Goal: Task Accomplishment & Management: Use online tool/utility

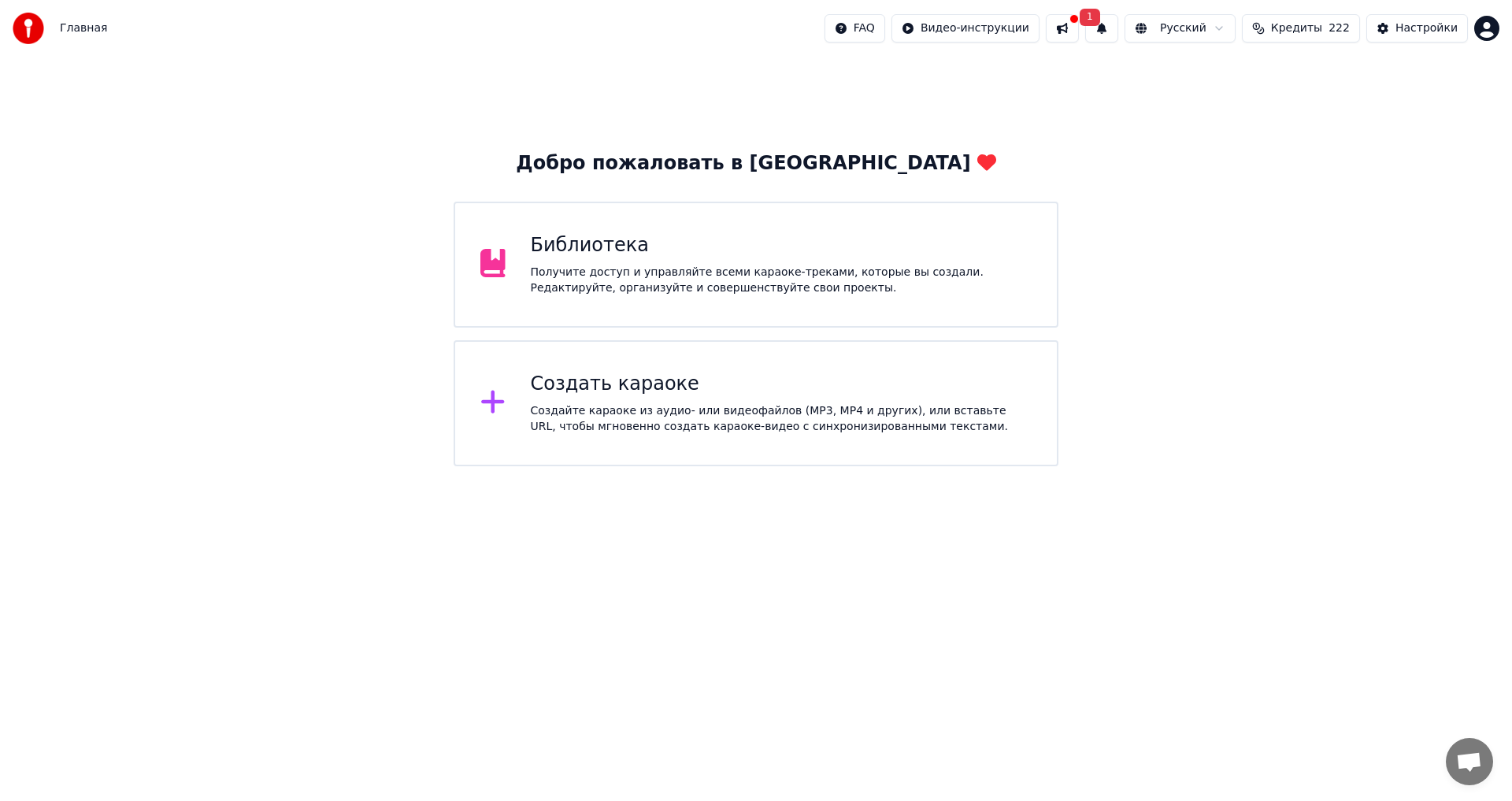
click at [731, 404] on div "Создайте караоке из аудио- или видеофайлов (MP3, MP4 и других), или вставьте UR…" at bounding box center [781, 419] width 501 height 32
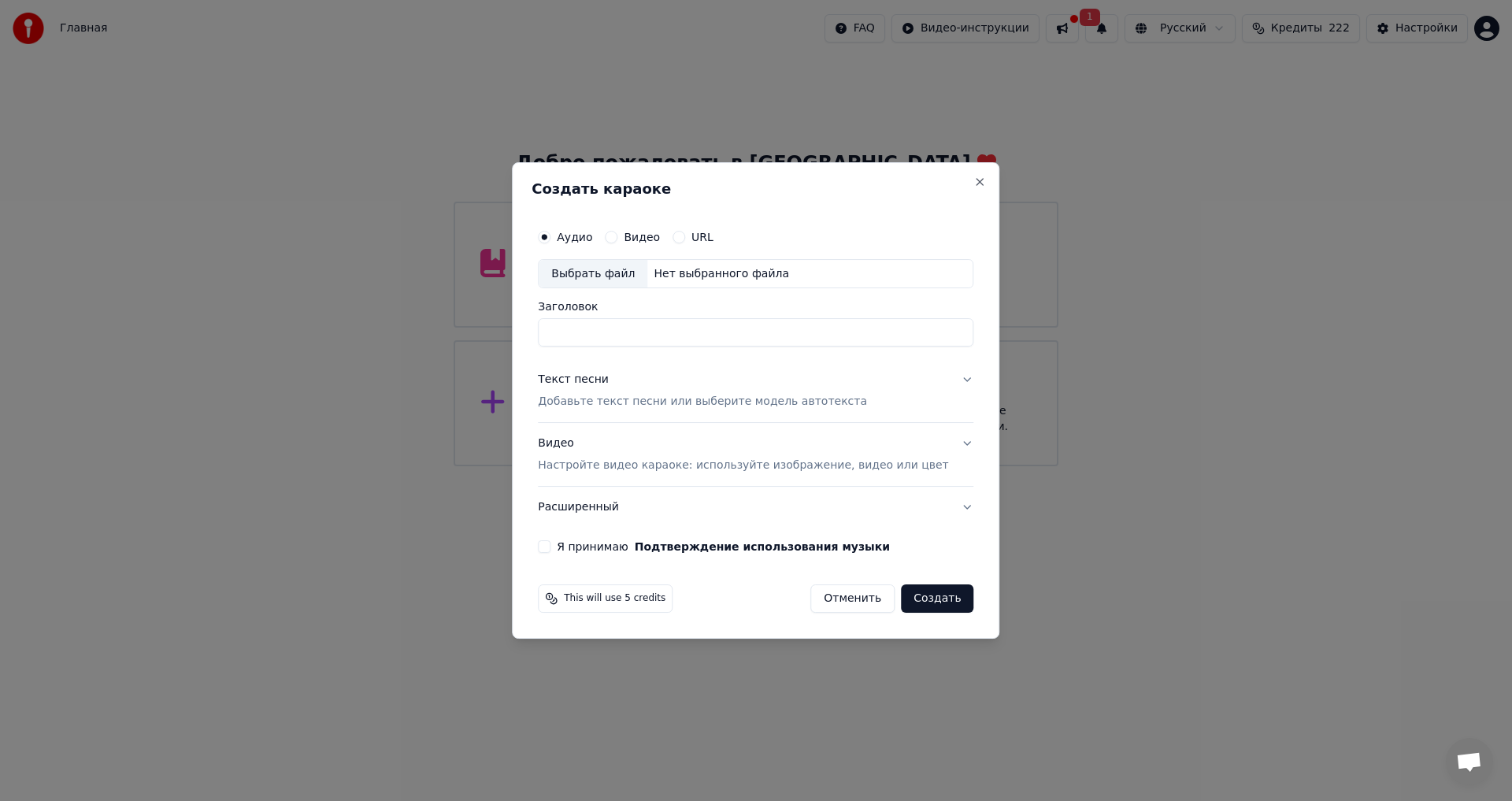
click at [735, 262] on div "Выбрать файл Нет выбранного файла" at bounding box center [756, 273] width 436 height 30
type input "**********"
click at [602, 382] on div "Текст песни" at bounding box center [573, 380] width 71 height 15
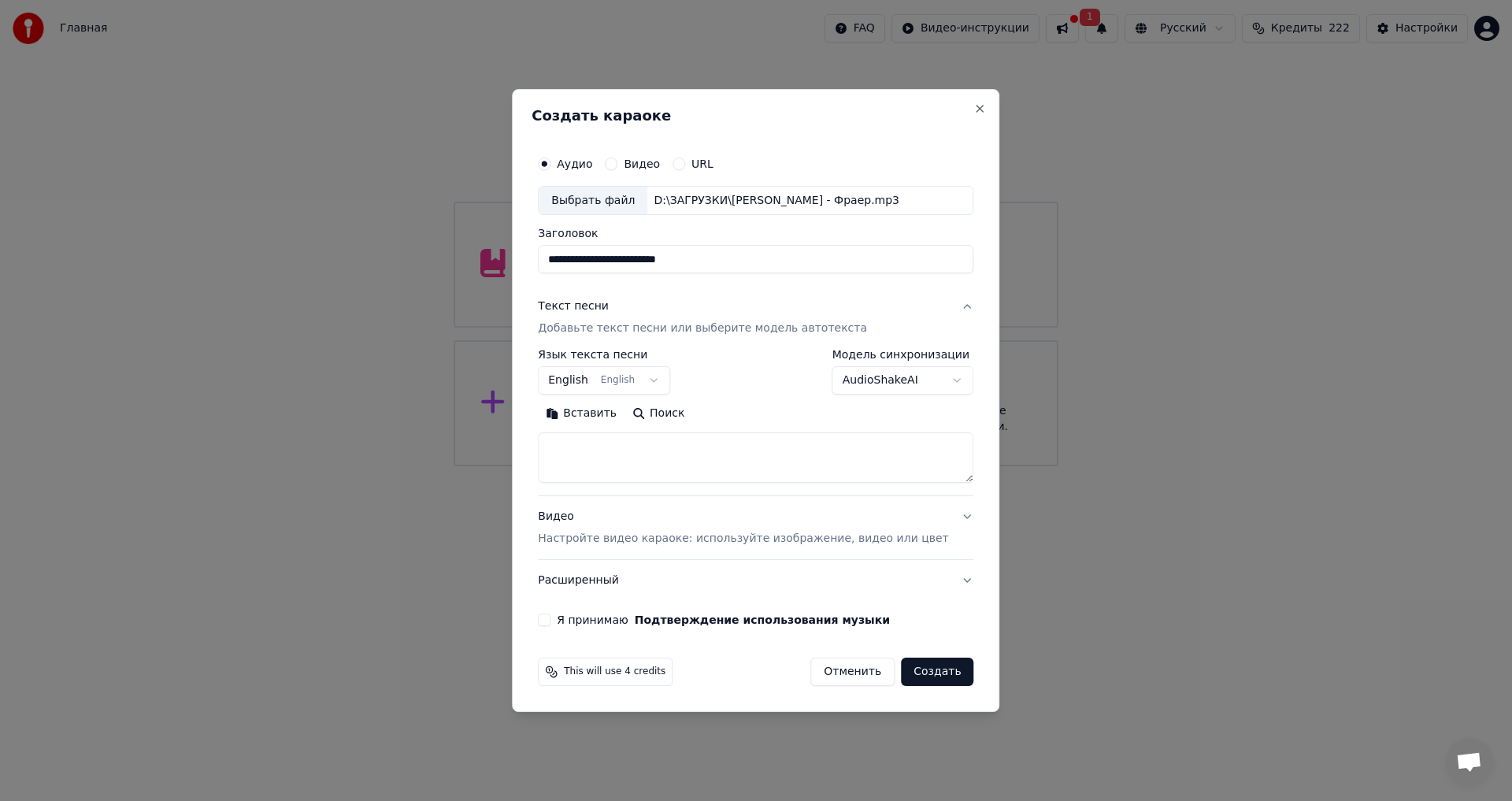
click at [589, 448] on textarea at bounding box center [756, 458] width 436 height 50
paste textarea "**********"
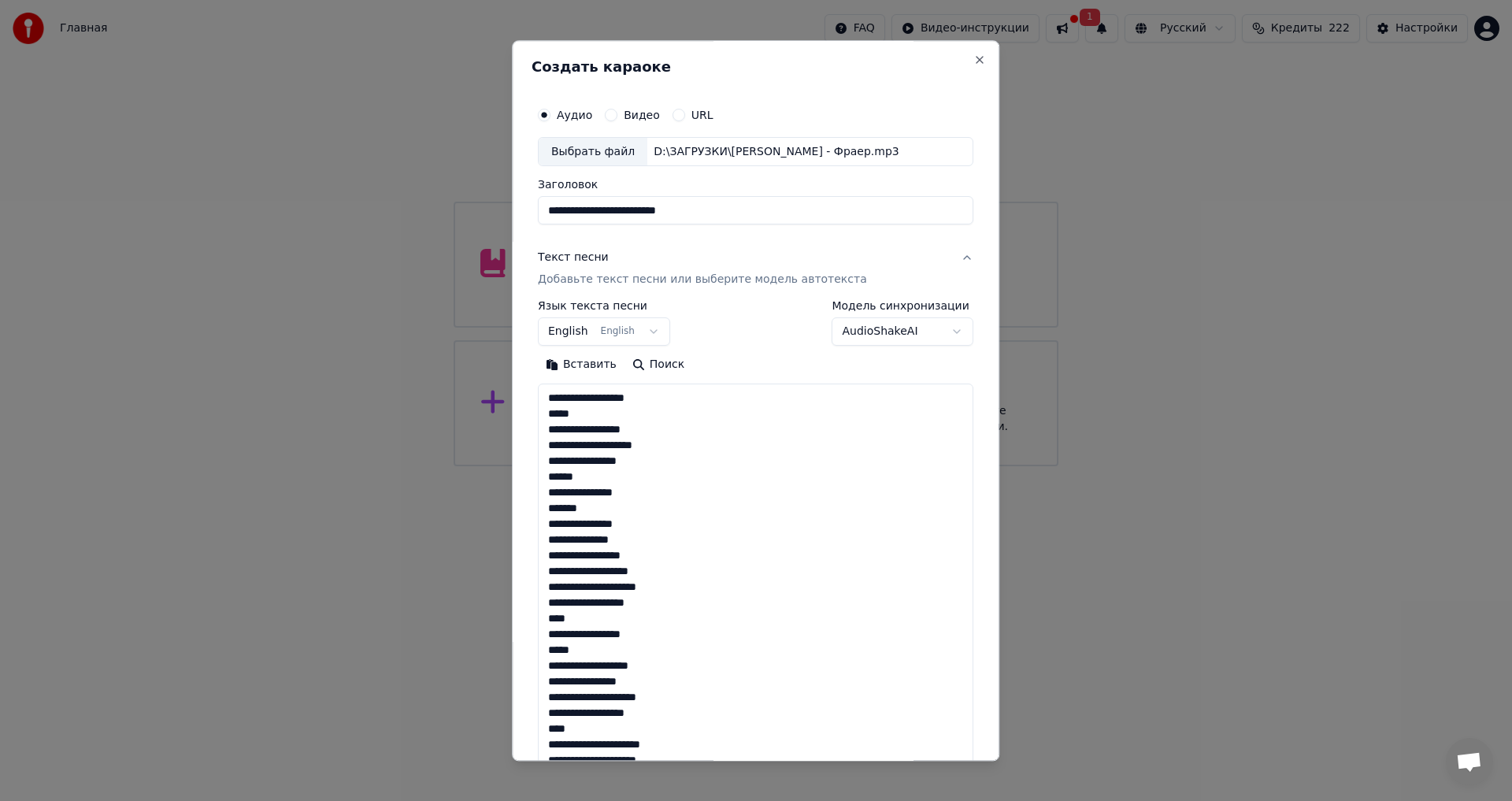
scroll to position [791, 0]
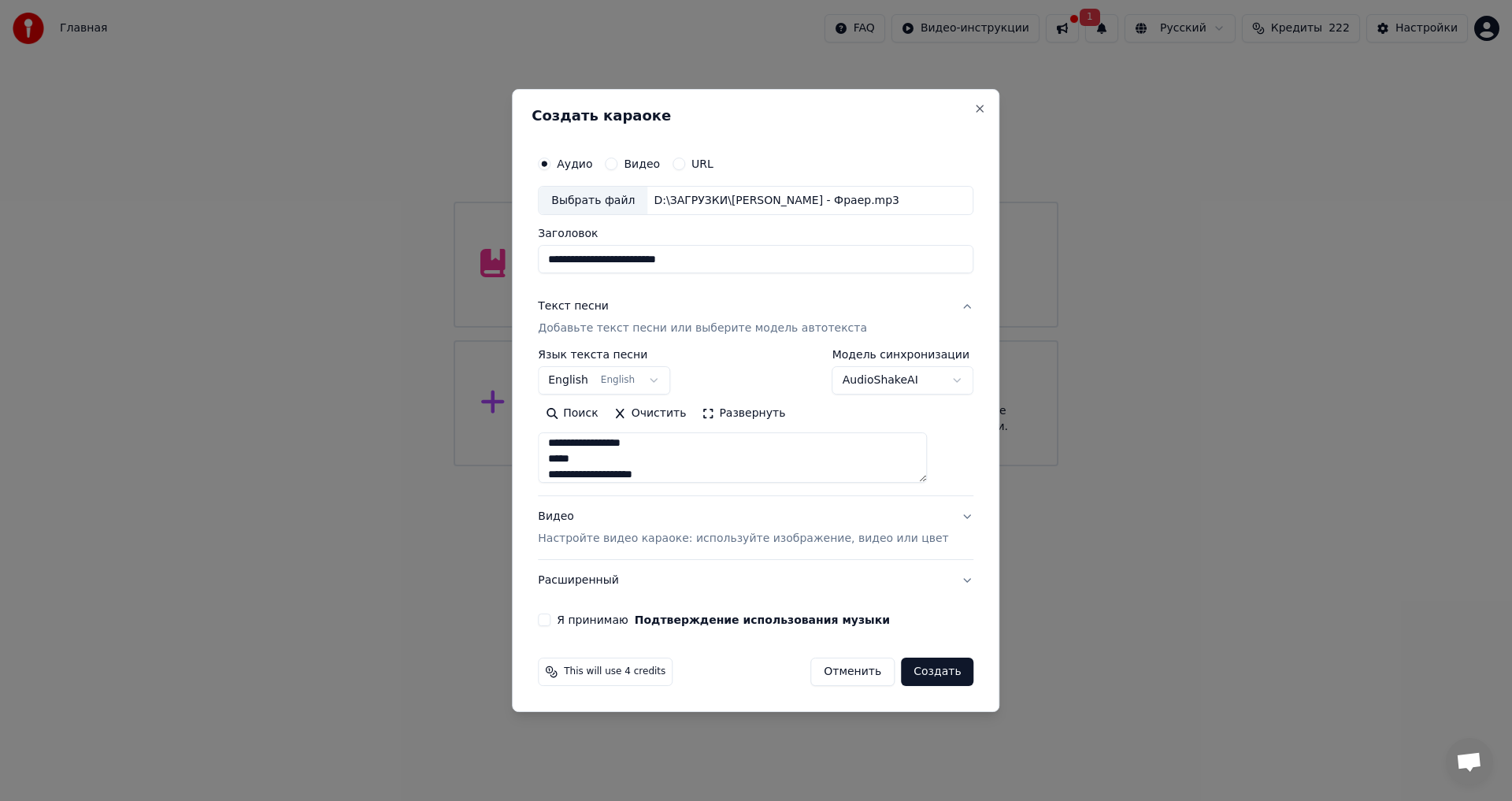
type textarea "**********"
click at [670, 373] on button "English English" at bounding box center [604, 381] width 133 height 28
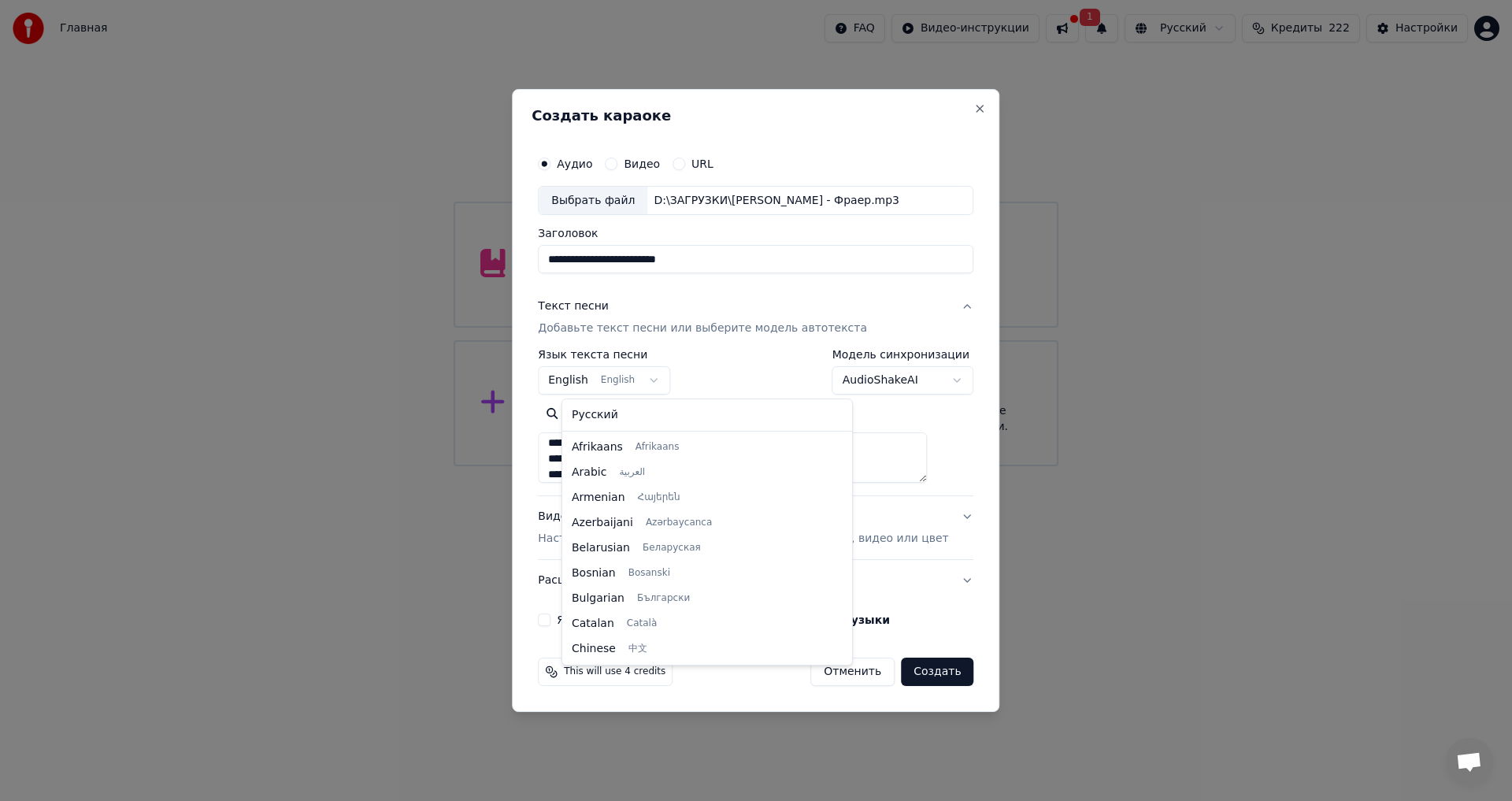
scroll to position [126, 0]
select select "**"
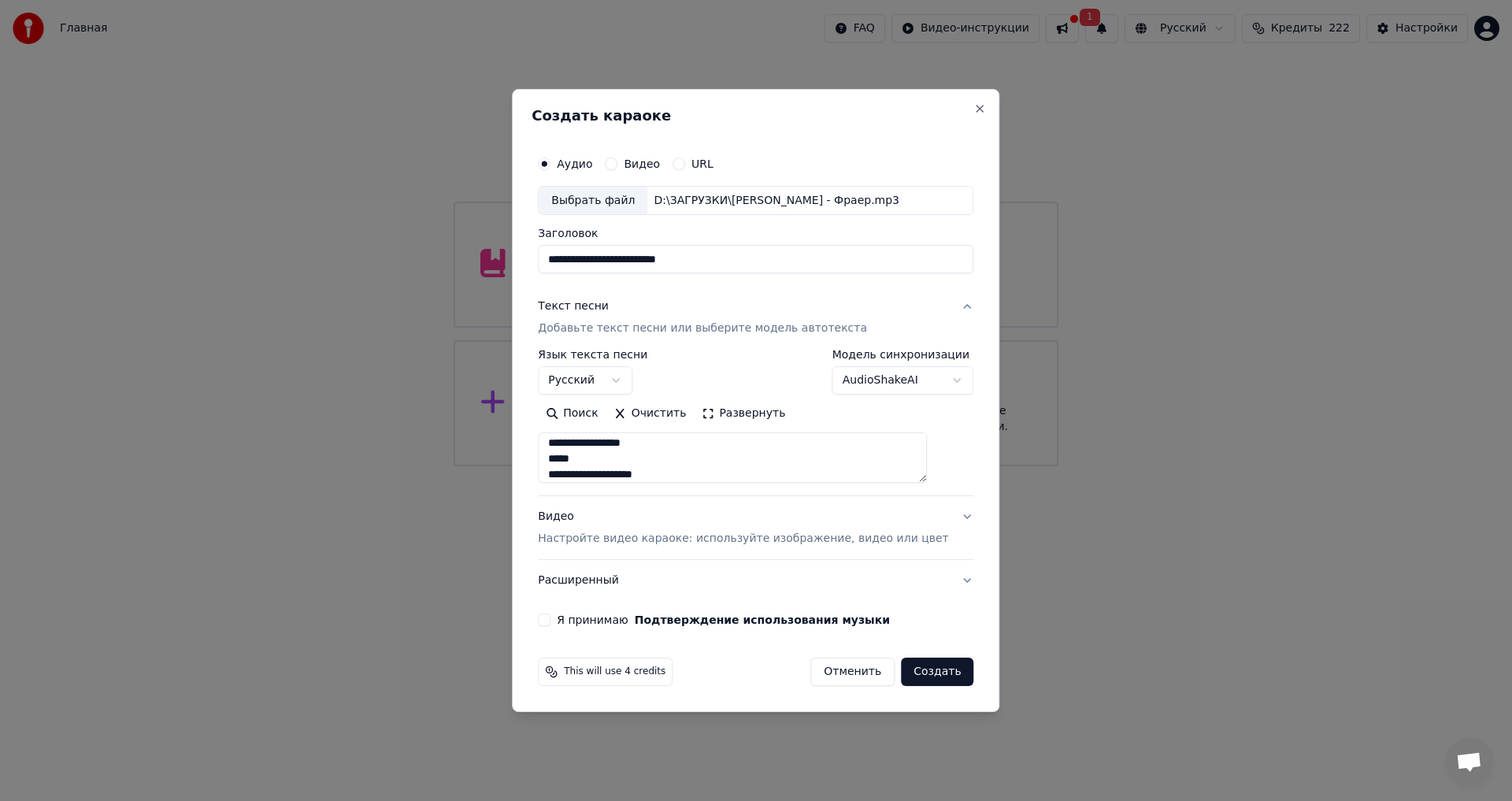
click at [550, 619] on button "Я принимаю Подтверждение использования музыки" at bounding box center [544, 619] width 13 height 13
click at [683, 470] on textarea "**********" at bounding box center [732, 458] width 389 height 50
paste textarea "**********"
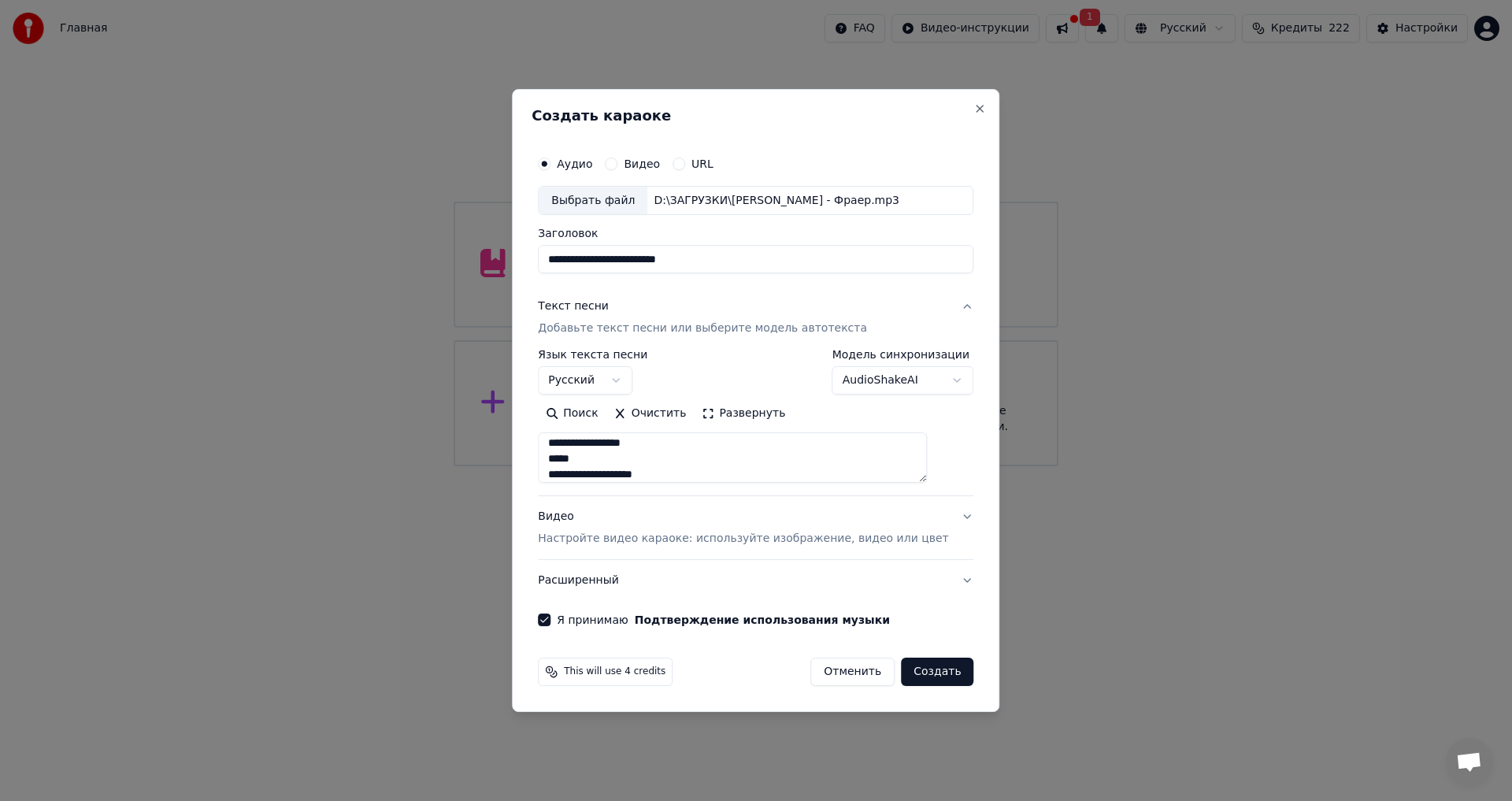
click at [627, 441] on textarea "**********" at bounding box center [732, 458] width 389 height 50
click at [633, 457] on textarea "**********" at bounding box center [732, 458] width 389 height 50
type textarea "**********"
click at [922, 673] on button "Создать" at bounding box center [937, 671] width 73 height 28
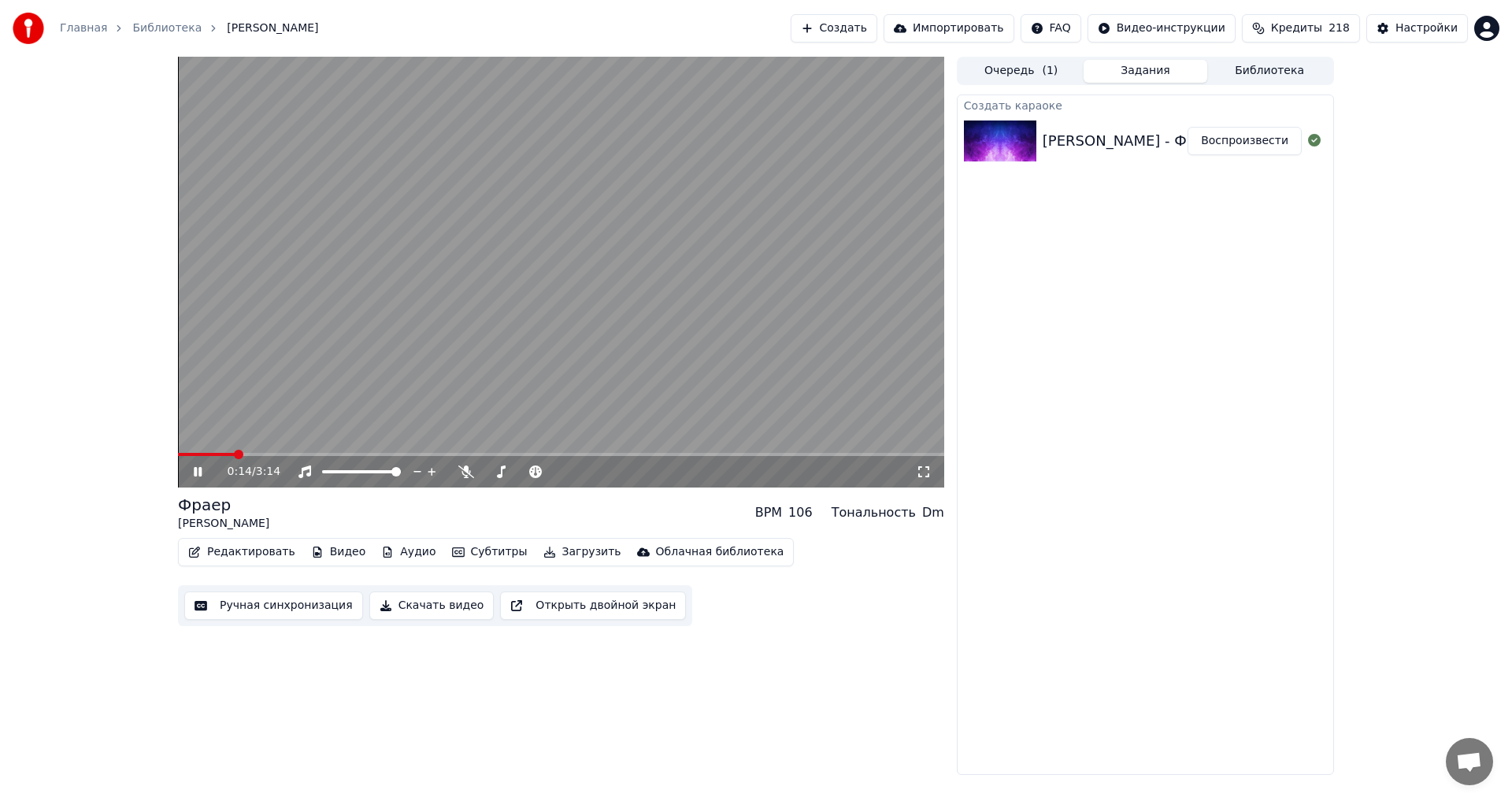
click at [196, 471] on icon at bounding box center [197, 471] width 8 height 9
click at [196, 471] on icon at bounding box center [197, 471] width 9 height 11
drag, startPoint x: 517, startPoint y: 471, endPoint x: 537, endPoint y: 476, distance: 20.6
click at [538, 476] on div at bounding box center [538, 471] width 127 height 15
click at [562, 477] on span at bounding box center [558, 471] width 9 height 9
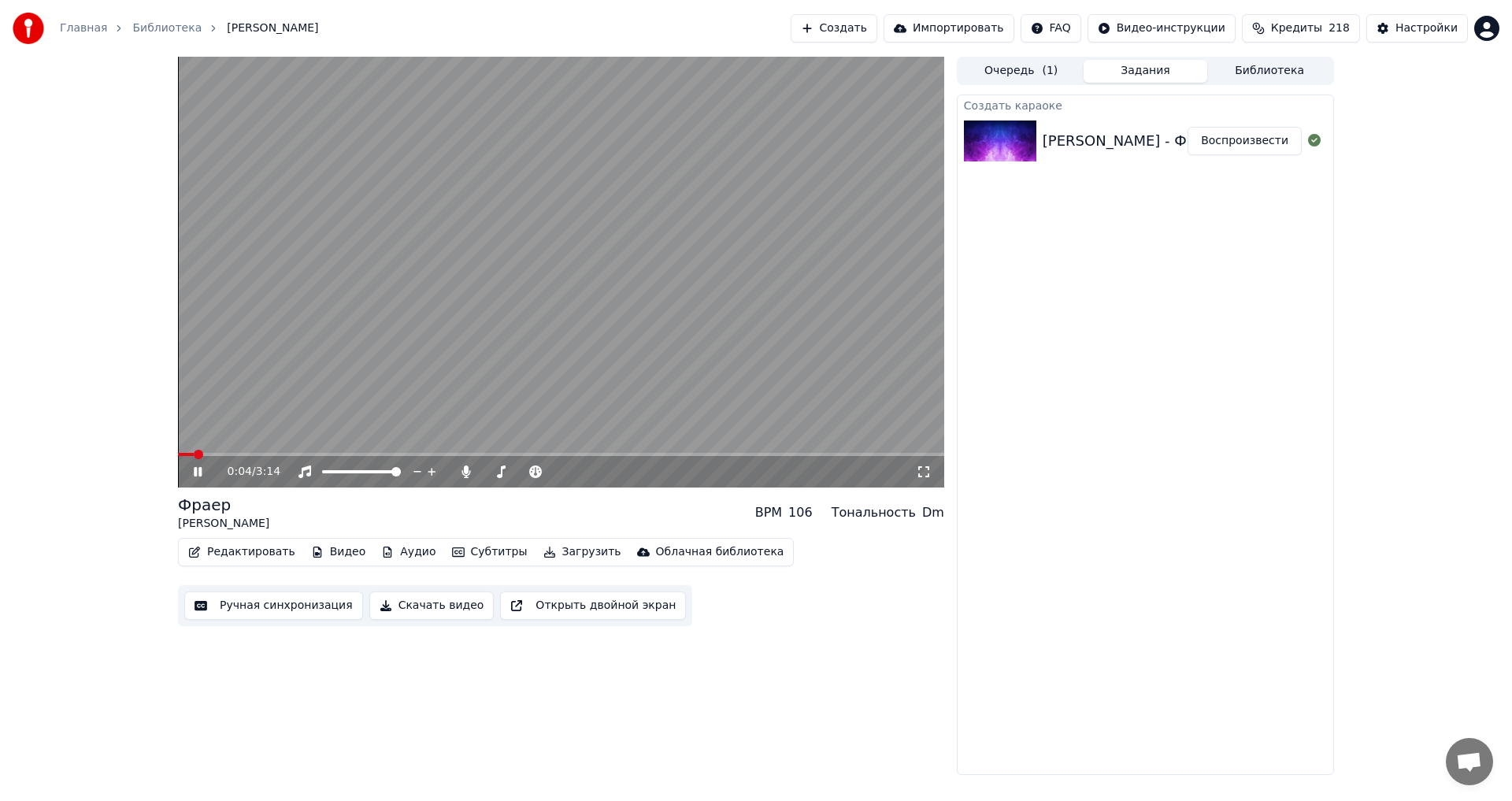
click at [193, 455] on span at bounding box center [185, 454] width 15 height 3
click at [684, 453] on span at bounding box center [561, 454] width 766 height 3
click at [796, 453] on span at bounding box center [561, 454] width 766 height 3
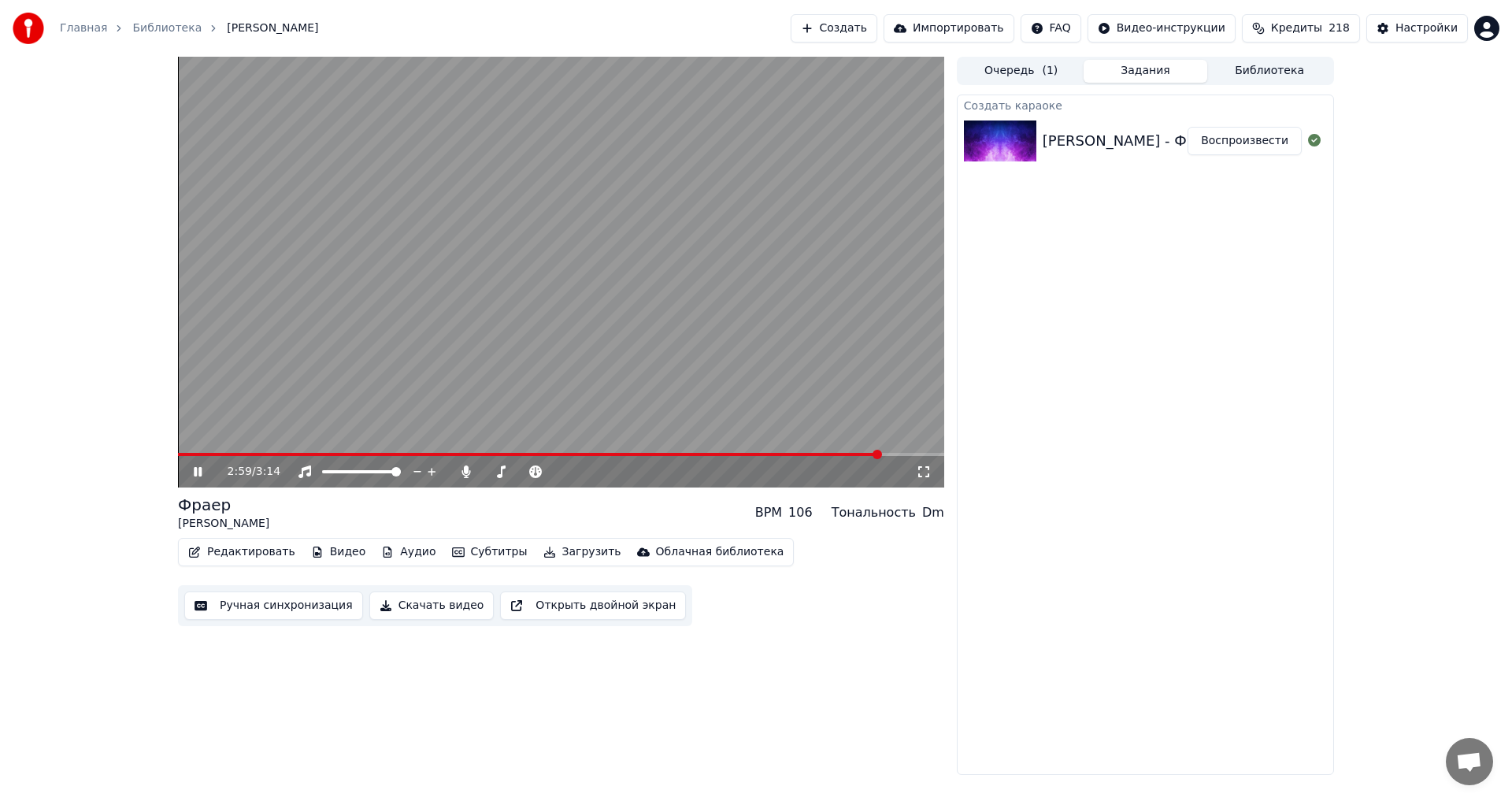
click at [882, 453] on span at bounding box center [561, 454] width 766 height 3
click at [810, 452] on video at bounding box center [561, 272] width 766 height 430
click at [806, 454] on span at bounding box center [492, 454] width 628 height 3
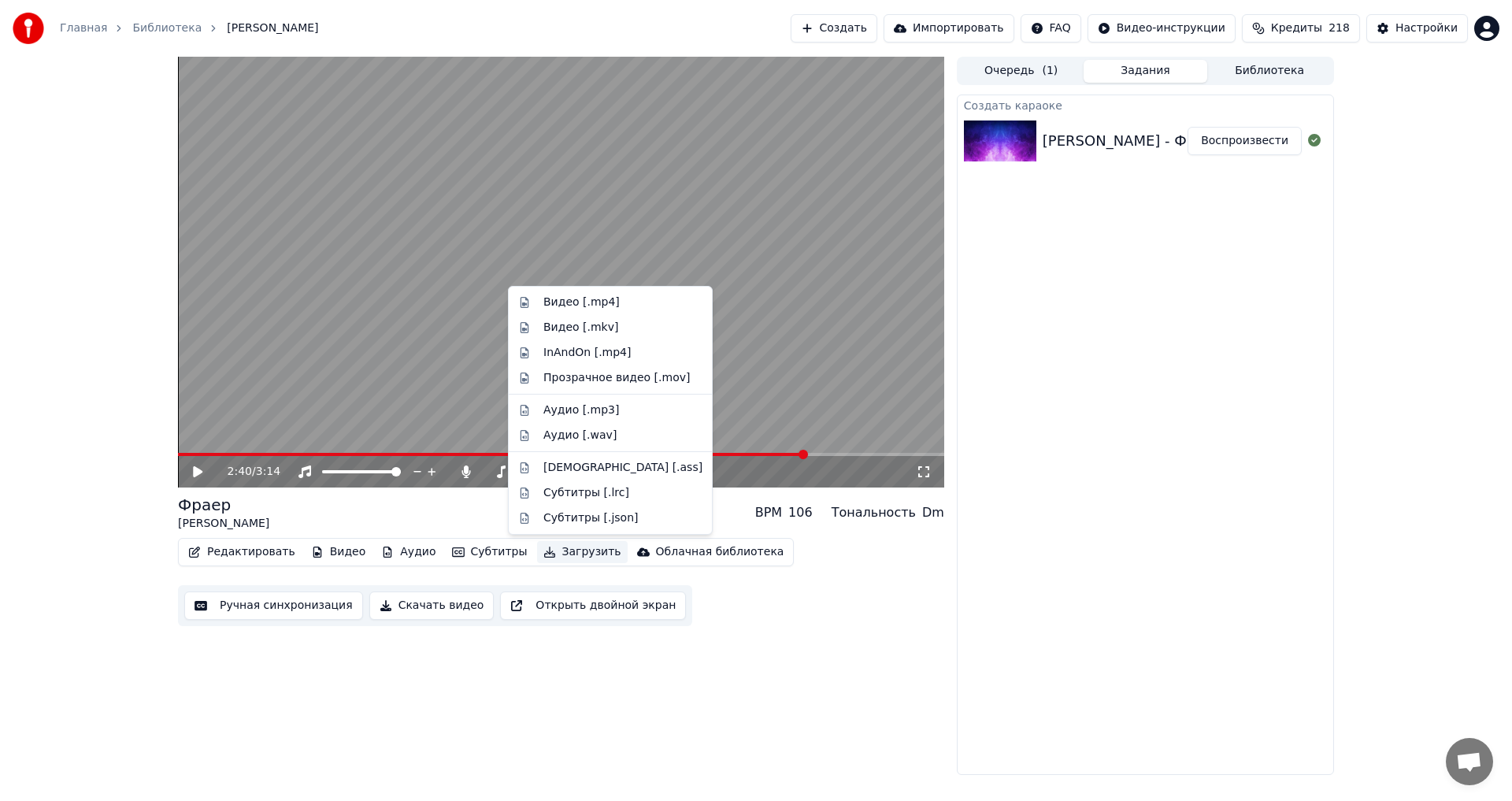
click at [557, 550] on button "Загрузить" at bounding box center [582, 552] width 91 height 22
click at [596, 306] on div "Видео [.mp4]" at bounding box center [581, 302] width 76 height 15
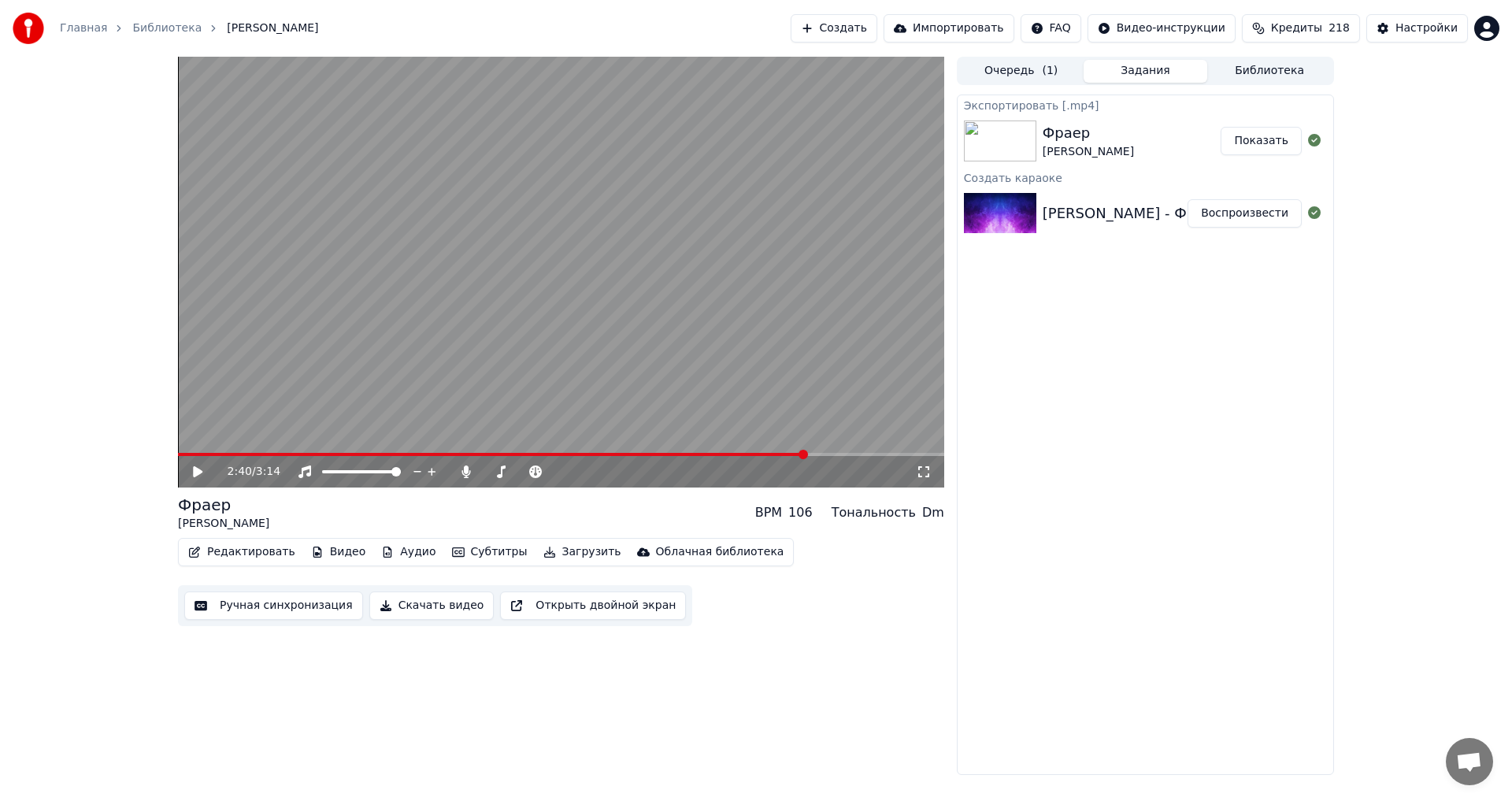
click at [1281, 145] on button "Показать" at bounding box center [1260, 141] width 81 height 28
click at [1265, 156] on div "Фраер Настасья Самбурская Показать" at bounding box center [1145, 141] width 376 height 54
click at [1259, 145] on button "Показать" at bounding box center [1260, 141] width 81 height 28
drag, startPoint x: 550, startPoint y: 468, endPoint x: 424, endPoint y: 469, distance: 126.0
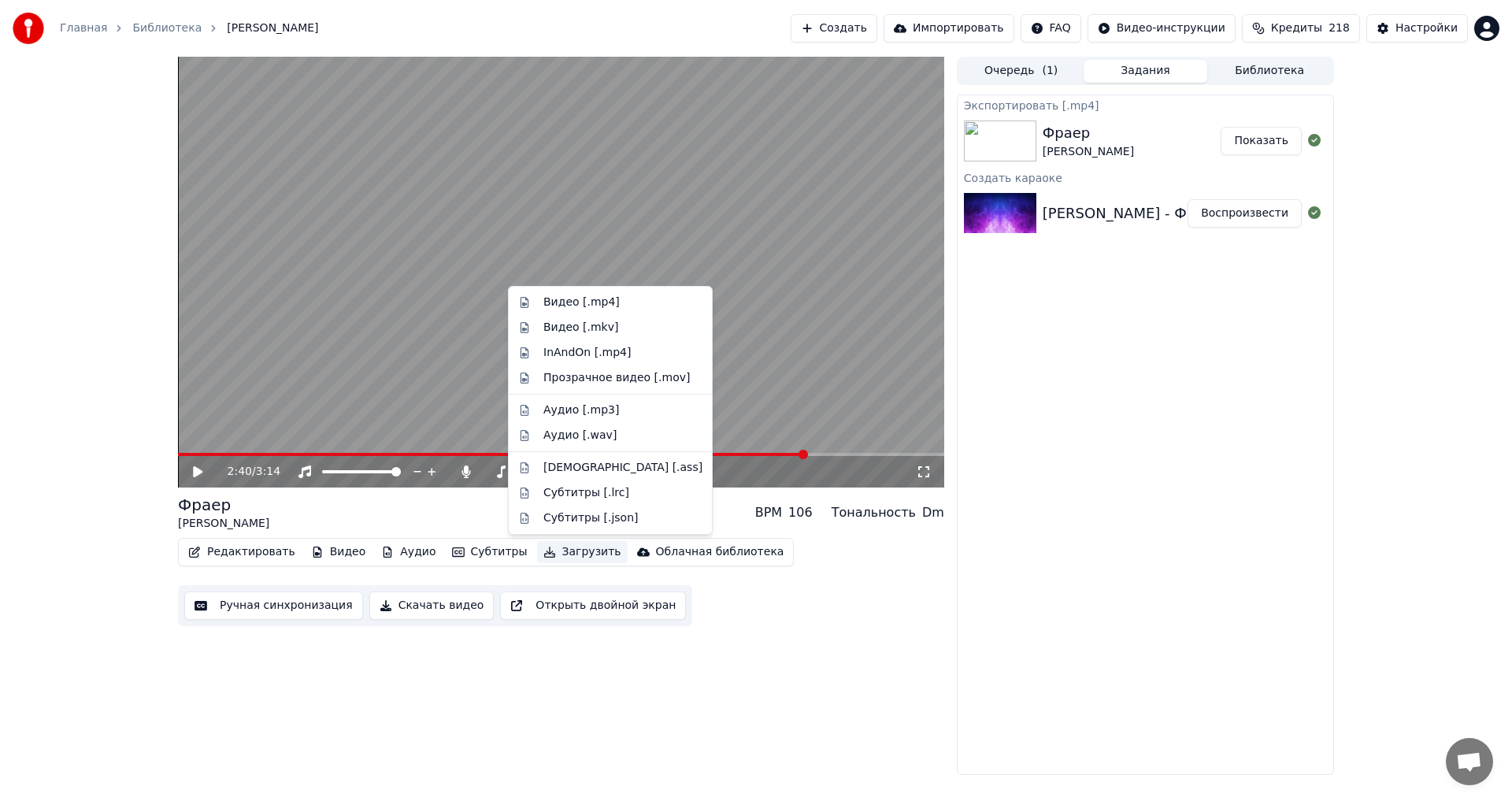
click at [561, 552] on button "Загрузить" at bounding box center [582, 552] width 91 height 22
click at [605, 301] on div "Видео [.mp4]" at bounding box center [581, 302] width 76 height 15
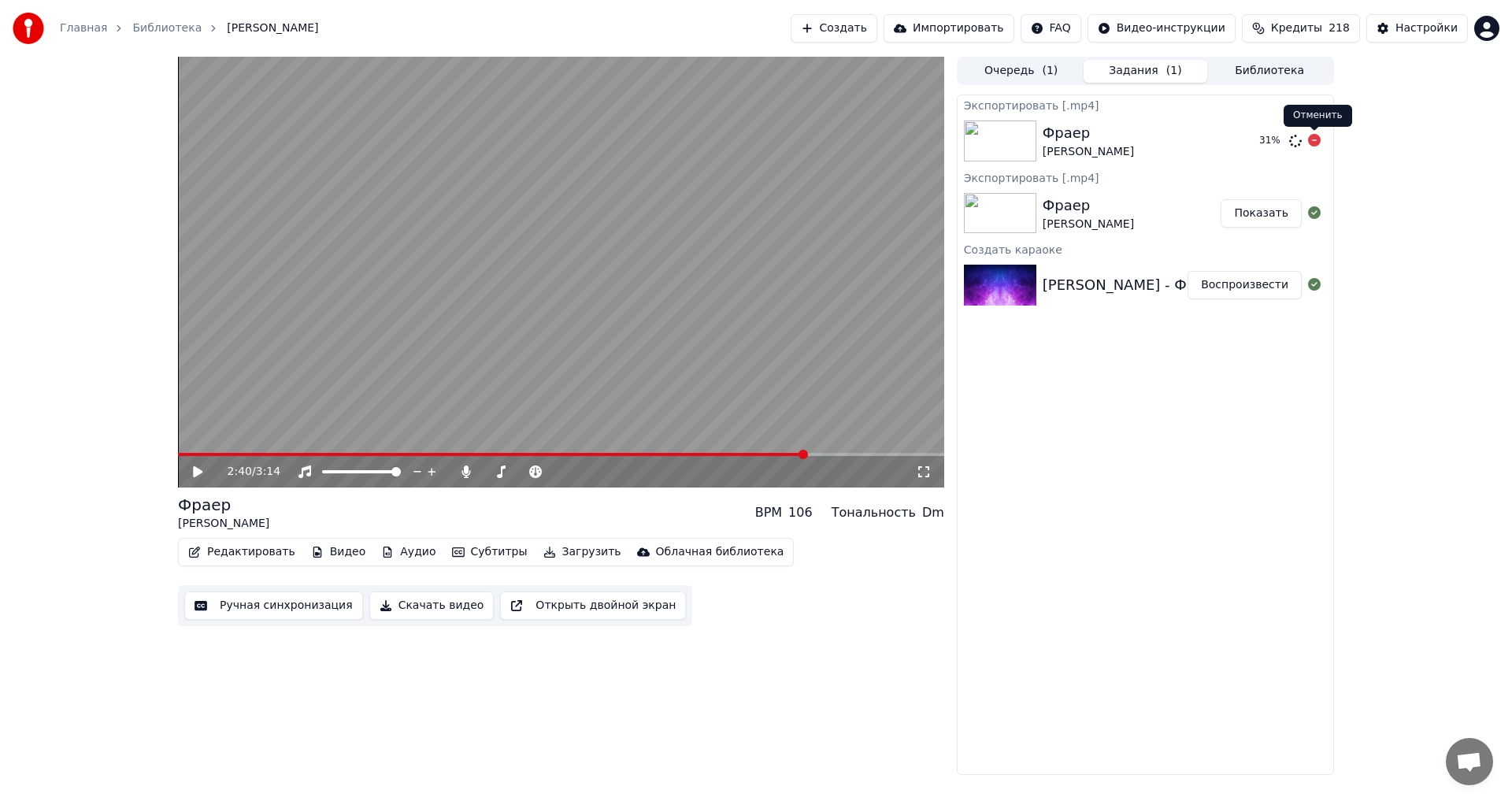
click at [1314, 143] on icon at bounding box center [1314, 140] width 13 height 13
click at [1295, 140] on icon at bounding box center [1295, 141] width 13 height 13
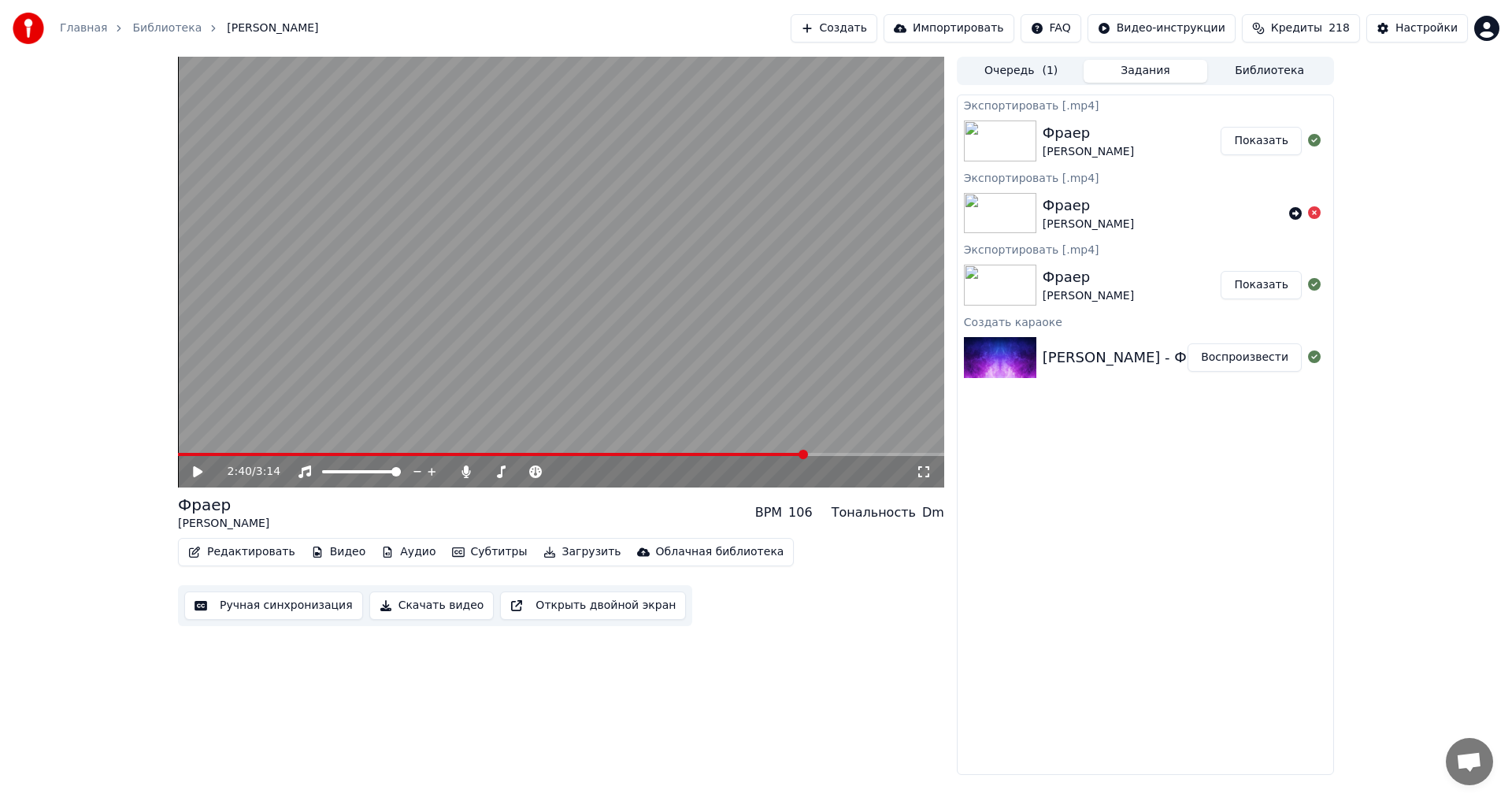
click at [1265, 145] on button "Показать" at bounding box center [1260, 141] width 81 height 28
click at [1260, 143] on button "Показать" at bounding box center [1260, 141] width 81 height 28
click at [1270, 147] on button "Показать" at bounding box center [1260, 141] width 81 height 28
click at [1264, 140] on button "Показать" at bounding box center [1260, 141] width 81 height 28
click at [1263, 285] on button "Показать" at bounding box center [1260, 284] width 81 height 28
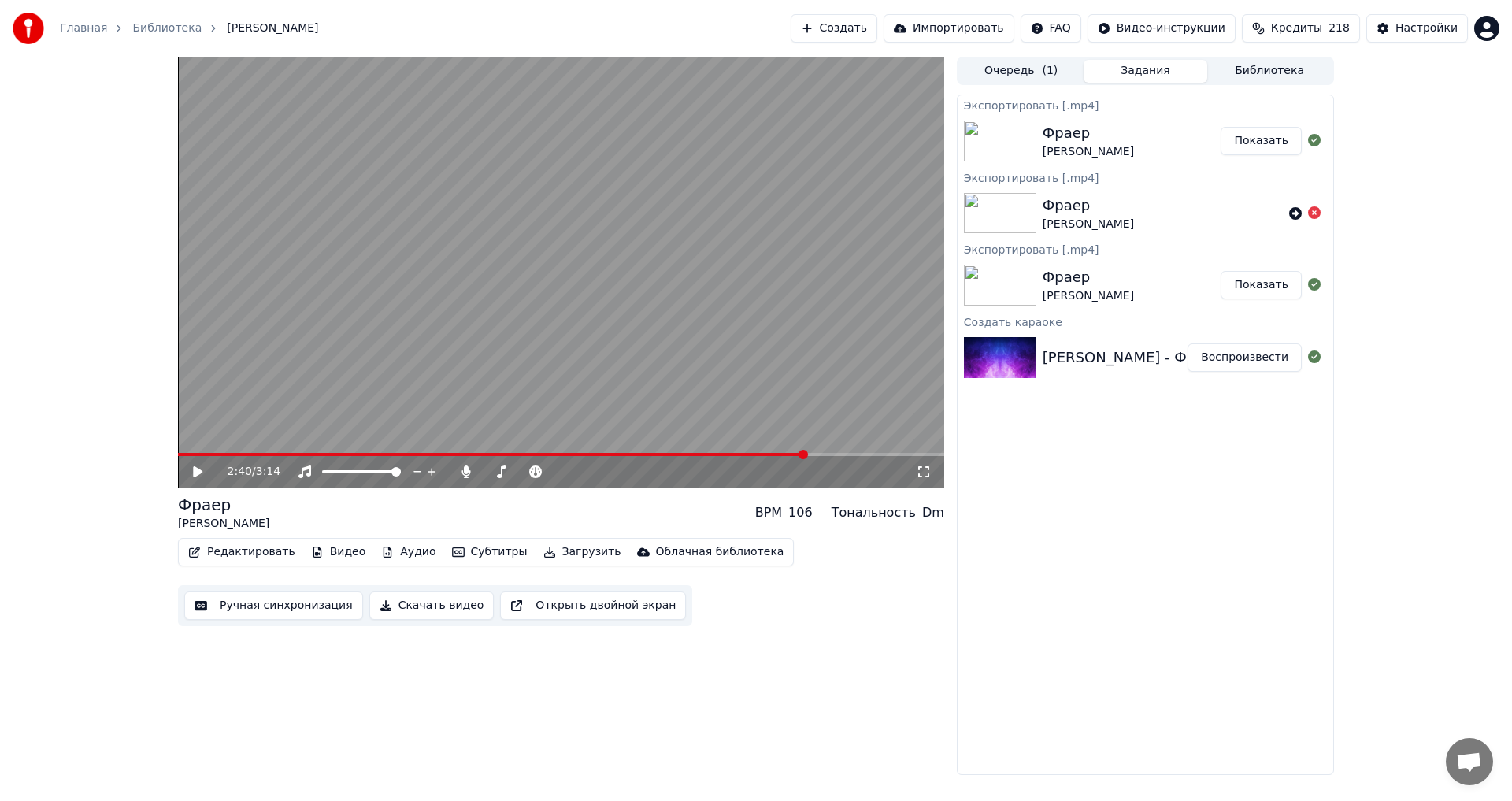
click at [1263, 145] on button "Показать" at bounding box center [1260, 141] width 81 height 28
click at [1254, 282] on button "Показать" at bounding box center [1260, 284] width 81 height 28
click at [1412, 23] on div "Настройки" at bounding box center [1427, 28] width 63 height 15
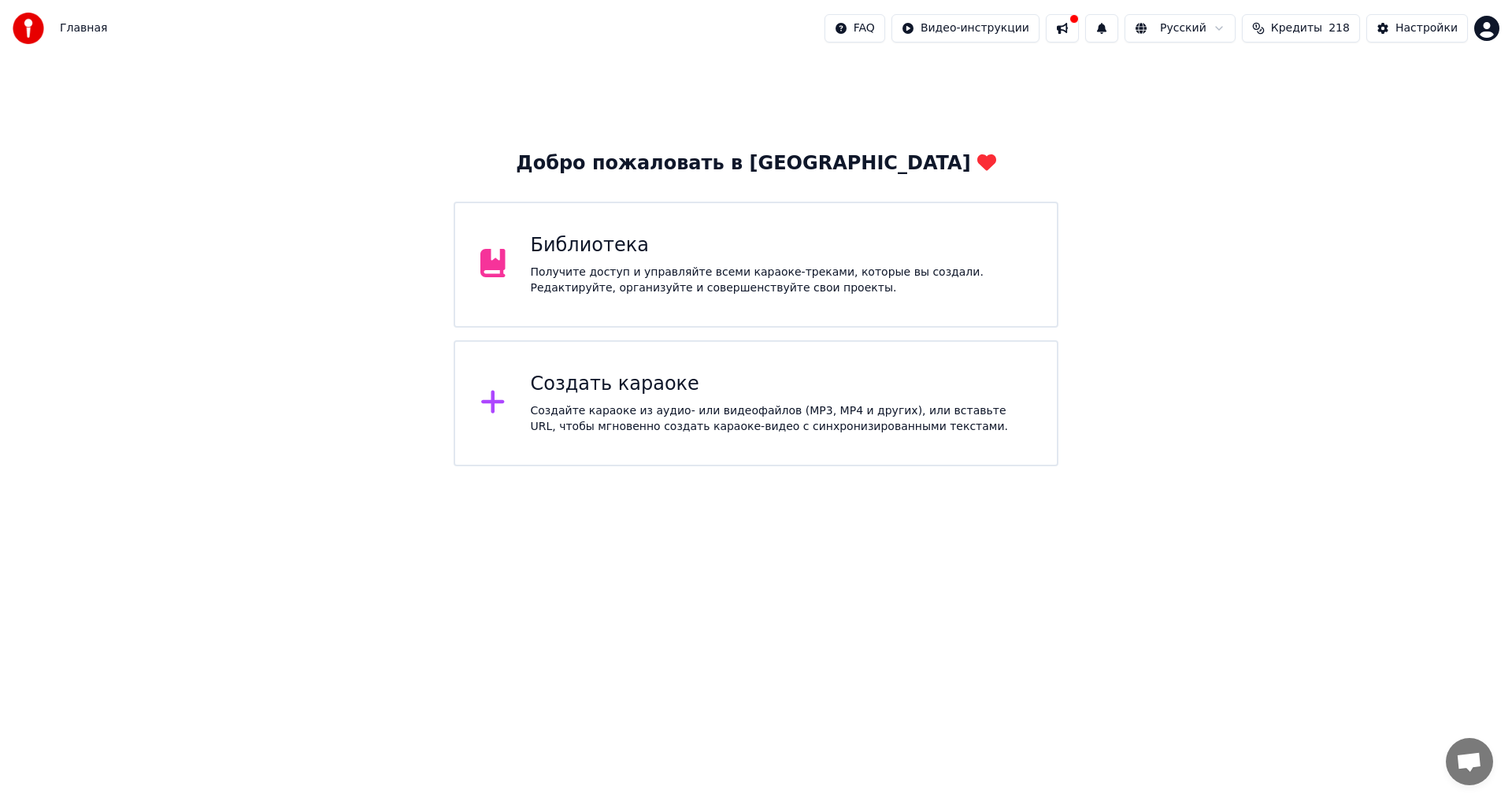
click at [658, 265] on div "Получите доступ и управляйте всеми караоке-треками, которые вы создали. Редакти…" at bounding box center [781, 280] width 501 height 32
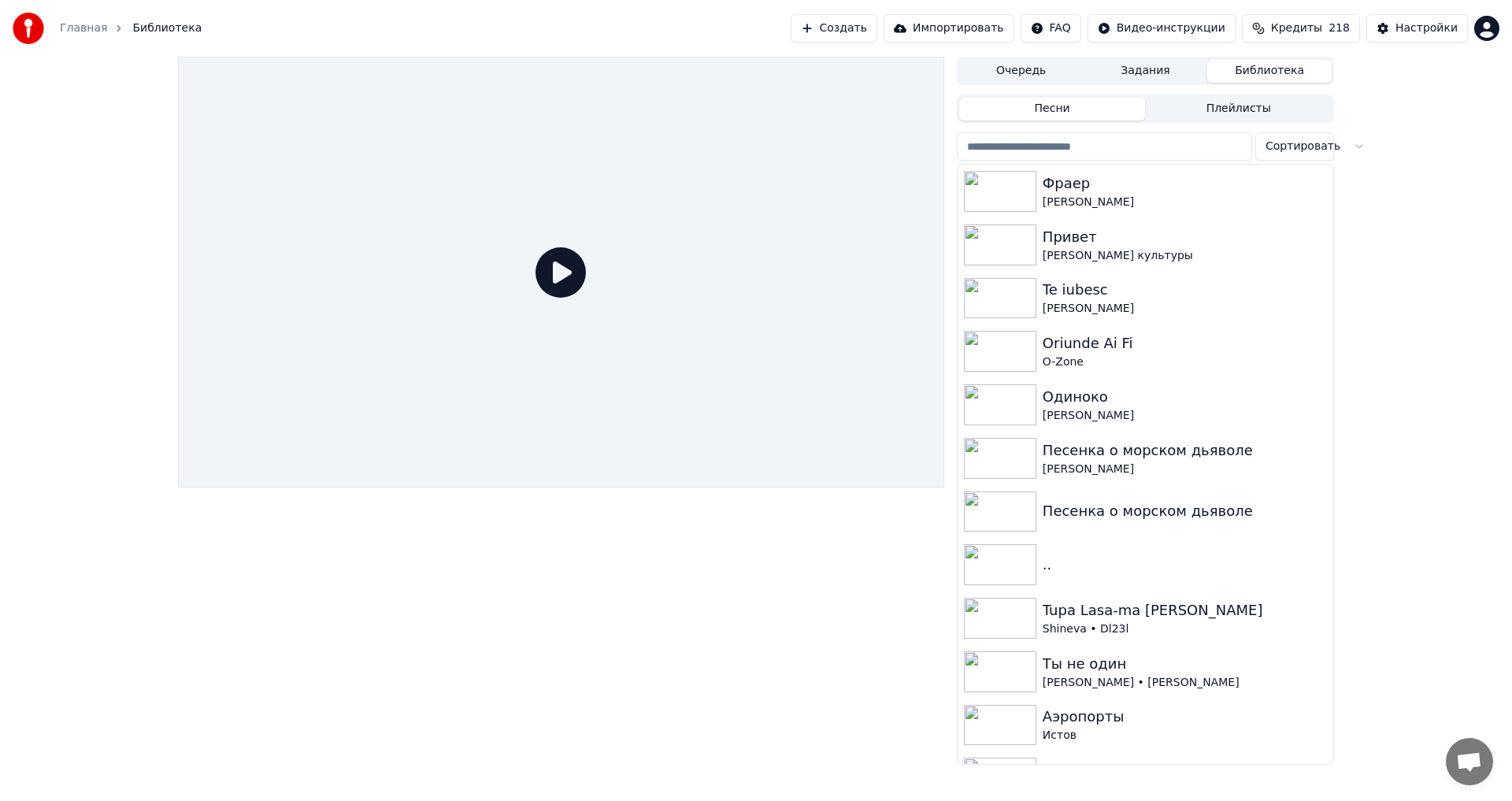
click at [1316, 145] on html "Главная Библиотека Создать Импортировать FAQ Видео-инструкции Кредиты 218 Настр…" at bounding box center [756, 400] width 1512 height 801
click at [1315, 144] on html "Главная Библиотека Создать Импортировать FAQ Видео-инструкции Кредиты 218 Настр…" at bounding box center [756, 400] width 1512 height 801
drag, startPoint x: 428, startPoint y: 768, endPoint x: 538, endPoint y: 697, distance: 130.9
click at [436, 768] on div "Главная Библиотека Создать Импортировать FAQ Видео-инструкции Кредиты 218 Настр…" at bounding box center [756, 400] width 1512 height 801
